Goal: Transaction & Acquisition: Purchase product/service

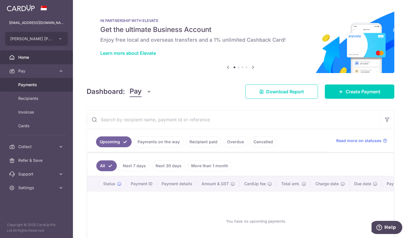
click at [17, 80] on link "Payments" at bounding box center [36, 85] width 73 height 14
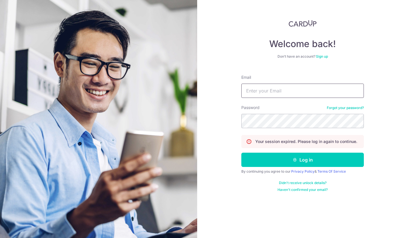
click at [253, 88] on input "Email" at bounding box center [302, 91] width 123 height 14
type input "mcwadvisory@gmail.com"
click at [280, 128] on form "Email mcwadvisory@gmail.com Password Forgot your password? Your session expired…" at bounding box center [302, 131] width 123 height 122
click at [308, 164] on button "Log in" at bounding box center [302, 159] width 123 height 14
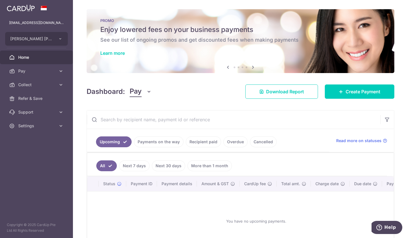
click at [23, 71] on span "Pay" at bounding box center [37, 71] width 38 height 6
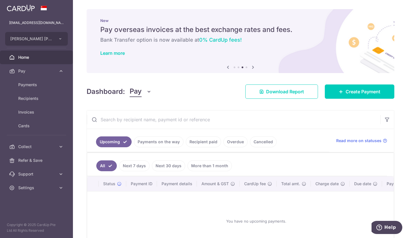
click at [29, 72] on span "Pay" at bounding box center [37, 71] width 38 height 6
click at [30, 71] on span "Pay" at bounding box center [37, 71] width 38 height 6
click at [31, 85] on span "Payments" at bounding box center [37, 85] width 38 height 6
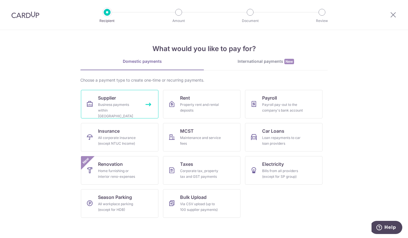
click at [149, 105] on link "Supplier Business payments within Singapore" at bounding box center [120, 104] width 78 height 29
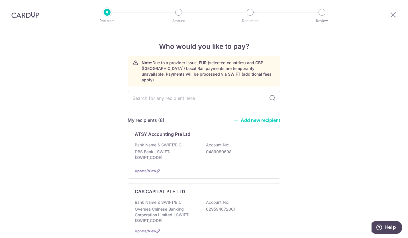
click at [186, 93] on input "text" at bounding box center [204, 98] width 153 height 14
type input "jua"
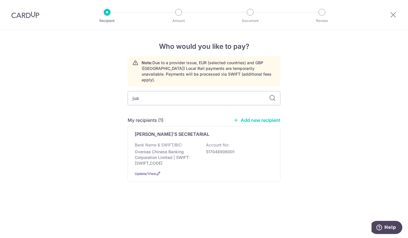
click at [274, 129] on div "[PERSON_NAME]'S SECRETARIAL Bank Name & SWIFT/BIC: Oversea Chinese Banking Corp…" at bounding box center [204, 154] width 153 height 56
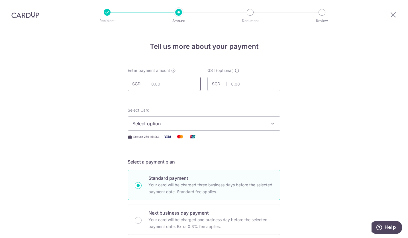
click at [162, 84] on input "text" at bounding box center [164, 84] width 73 height 14
click at [184, 123] on span "Select option" at bounding box center [199, 123] width 133 height 7
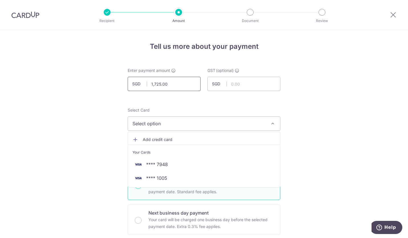
drag, startPoint x: 184, startPoint y: 87, endPoint x: 109, endPoint y: 86, distance: 75.5
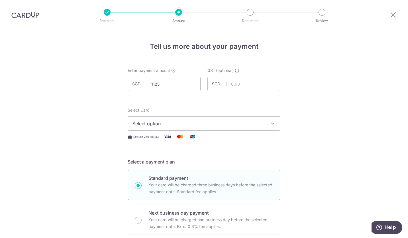
type input "1,125.00"
click at [247, 109] on div "Select Card Select option Add credit card Your Cards **** 7948 **** 1005" at bounding box center [204, 118] width 153 height 23
click at [226, 121] on span "Select option" at bounding box center [199, 123] width 133 height 7
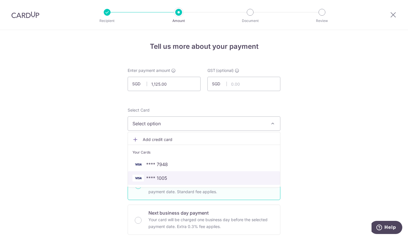
drag, startPoint x: 180, startPoint y: 180, endPoint x: 207, endPoint y: 146, distance: 43.1
click at [180, 180] on span "**** 1005" at bounding box center [204, 177] width 143 height 7
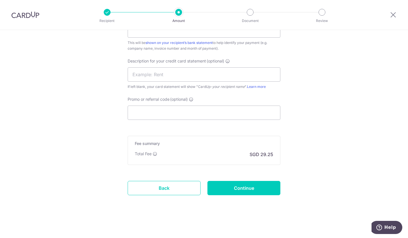
scroll to position [138, 0]
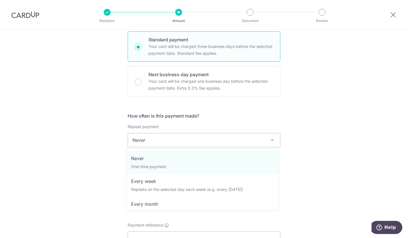
click at [185, 144] on span "Never" at bounding box center [204, 140] width 152 height 14
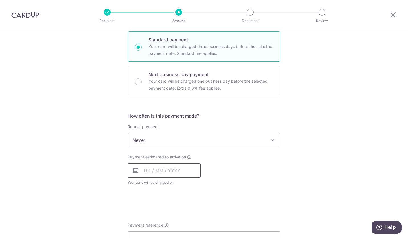
click at [162, 171] on input "text" at bounding box center [164, 170] width 73 height 14
drag, startPoint x: 184, startPoint y: 231, endPoint x: 260, endPoint y: 125, distance: 130.0
click at [184, 231] on link "16" at bounding box center [184, 233] width 9 height 9
type input "16/10/2025"
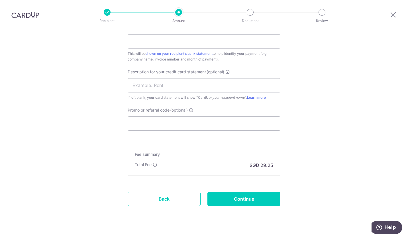
scroll to position [369, 0]
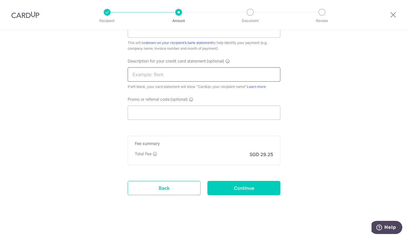
click at [151, 74] on input "text" at bounding box center [204, 74] width 153 height 14
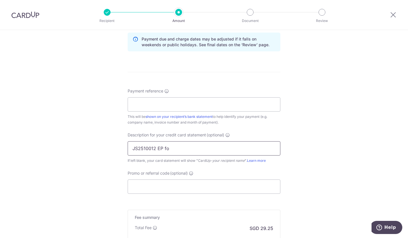
scroll to position [296, 0]
drag, startPoint x: 174, startPoint y: 149, endPoint x: 127, endPoint y: 149, distance: 47.3
click at [128, 149] on input "JS2510012 EP fo" at bounding box center [204, 148] width 153 height 14
type input "JS2510012 EP fo"
click at [156, 103] on input "Payment reference" at bounding box center [204, 104] width 153 height 14
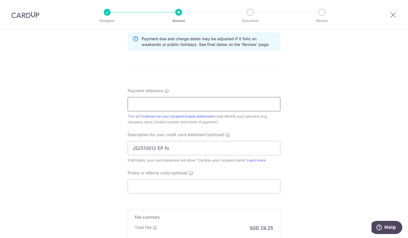
paste input "JS2510012 EP fo"
type input "JS2510012 EP for Julita Intership"
click at [166, 149] on input "JS2510012 EP fo" at bounding box center [204, 148] width 153 height 14
click at [162, 148] on input "JS2510012 EP Ju" at bounding box center [204, 148] width 153 height 14
type input "JS2510012 EPJul"
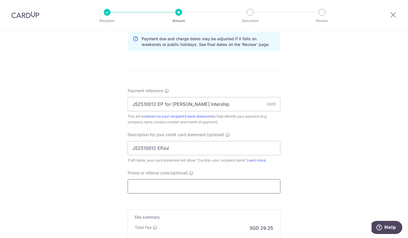
click at [188, 186] on input "Promo or referral code (optional)" at bounding box center [204, 186] width 153 height 14
click at [178, 172] on span "(optional)" at bounding box center [179, 173] width 18 height 6
click at [178, 179] on input "Promo or referral code (optional)" at bounding box center [204, 186] width 153 height 14
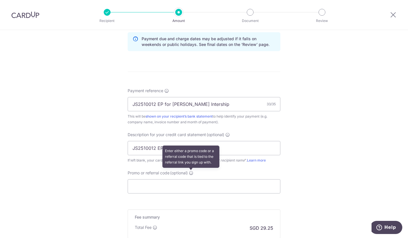
click at [192, 172] on icon at bounding box center [191, 172] width 5 height 5
click at [192, 179] on input "Promo or referral code (optional) Enter either a promo code or a referral code …" at bounding box center [204, 186] width 153 height 14
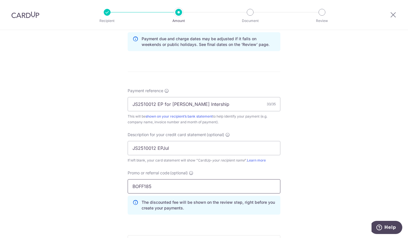
scroll to position [395, 0]
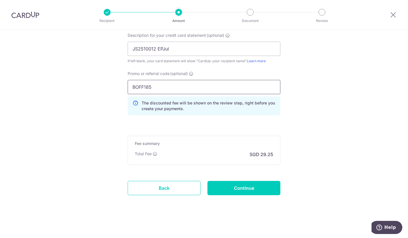
type input "BOFF185"
click at [258, 189] on input "Continue" at bounding box center [244, 188] width 73 height 14
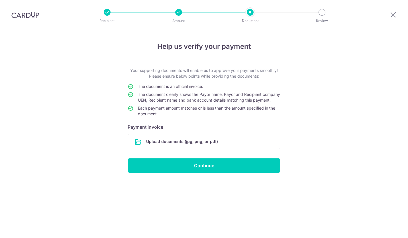
click at [166, 147] on input "file" at bounding box center [204, 141] width 152 height 15
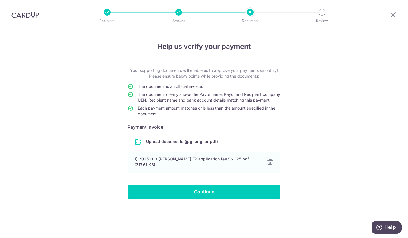
click at [213, 193] on input "Continue" at bounding box center [204, 191] width 153 height 14
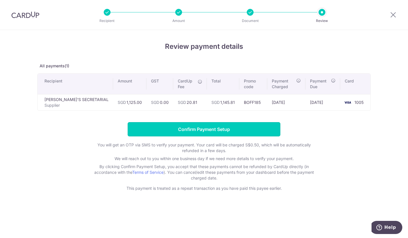
click at [229, 132] on input "Confirm Payment Setup" at bounding box center [204, 129] width 153 height 14
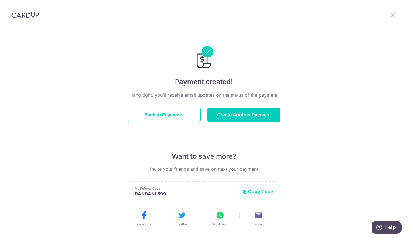
click at [391, 16] on icon at bounding box center [393, 14] width 7 height 7
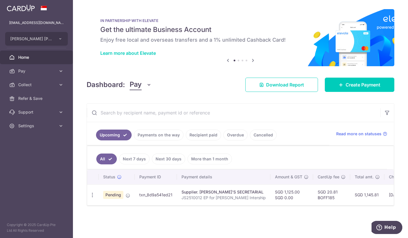
click at [23, 58] on span "Home" at bounding box center [37, 57] width 38 height 6
